Goal: Check status: Check status

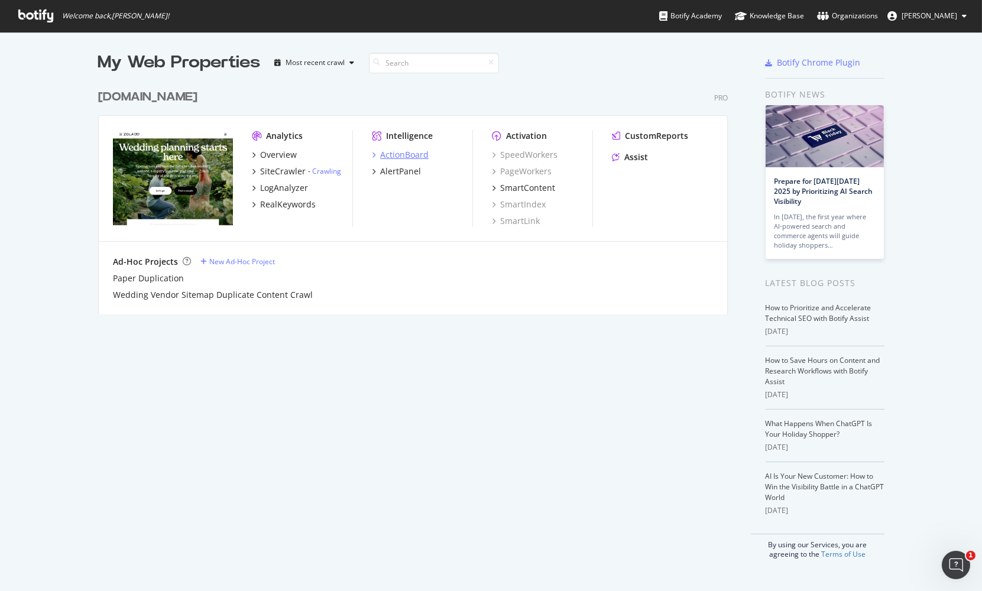
click at [406, 155] on div "ActionBoard" at bounding box center [404, 155] width 48 height 12
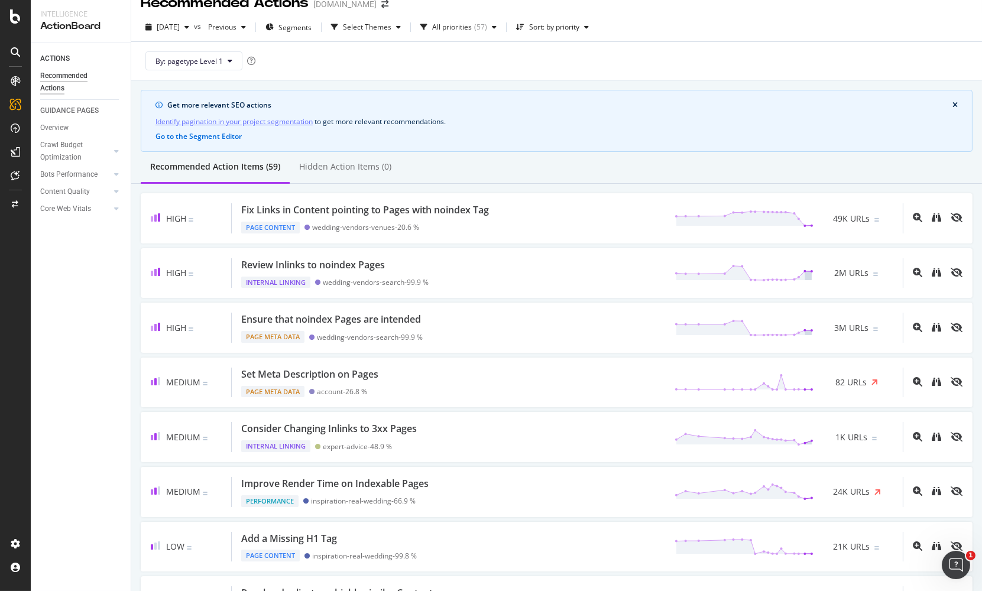
scroll to position [25, 0]
